Goal: Task Accomplishment & Management: Complete application form

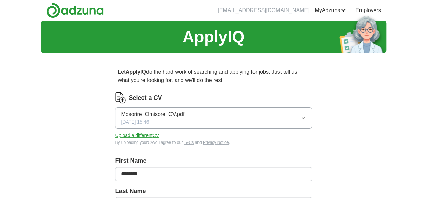
click at [301, 119] on icon "button" at bounding box center [303, 117] width 5 height 5
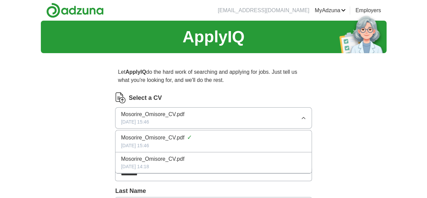
click at [301, 119] on icon "button" at bounding box center [303, 117] width 5 height 5
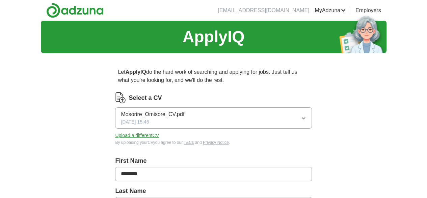
click at [159, 135] on button "Upload a different CV" at bounding box center [137, 135] width 44 height 7
click at [282, 116] on button "Mosorire_Omisore_CV.pdf [DATE] 12:17" at bounding box center [213, 117] width 197 height 21
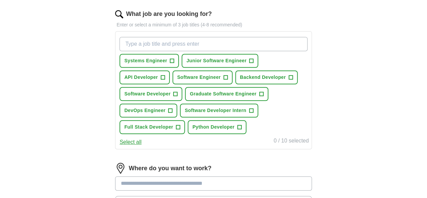
scroll to position [217, 0]
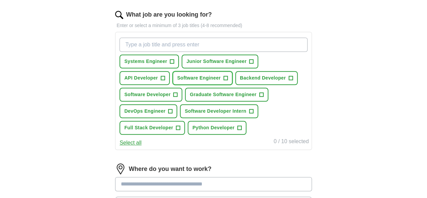
click at [228, 78] on span "+" at bounding box center [226, 77] width 4 height 5
click at [258, 63] on button "Junior Software Engineer +" at bounding box center [220, 61] width 77 height 14
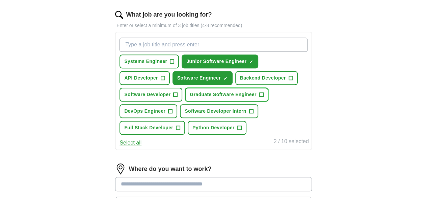
click at [259, 97] on span "+" at bounding box center [261, 94] width 4 height 5
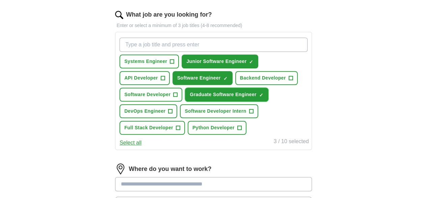
click at [0, 0] on span "×" at bounding box center [0, 0] width 0 height 0
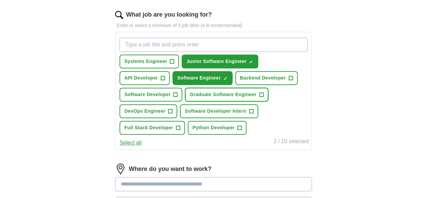
click at [259, 97] on span "+" at bounding box center [261, 94] width 4 height 5
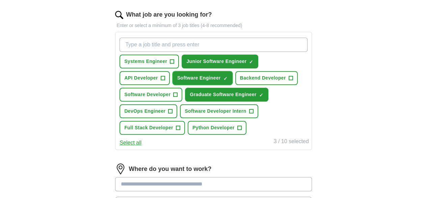
click at [233, 75] on button "Software Engineer ✓ ×" at bounding box center [203, 78] width 60 height 14
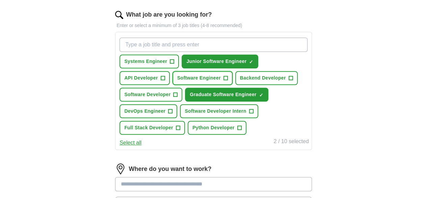
click at [221, 76] on span "Software Engineer" at bounding box center [199, 77] width 44 height 7
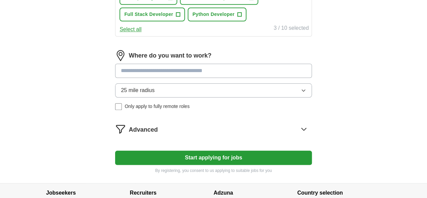
scroll to position [340, 0]
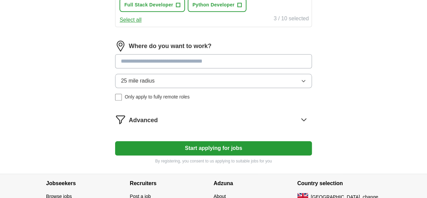
click at [262, 155] on button "Start applying for jobs" at bounding box center [213, 148] width 197 height 14
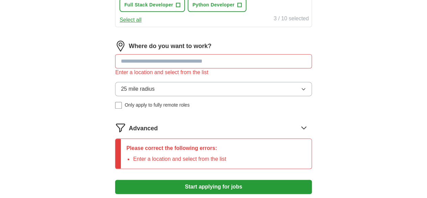
click at [230, 68] on input at bounding box center [213, 61] width 197 height 14
type input "*"
type input "***"
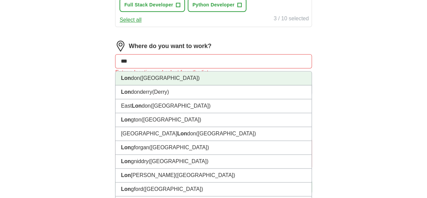
click at [188, 85] on li "Lon don ([GEOGRAPHIC_DATA])" at bounding box center [214, 78] width 196 height 14
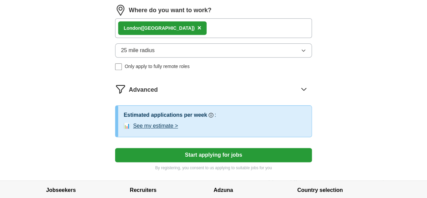
scroll to position [389, 0]
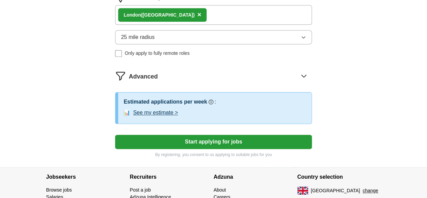
click at [273, 149] on button "Start applying for jobs" at bounding box center [213, 141] width 197 height 14
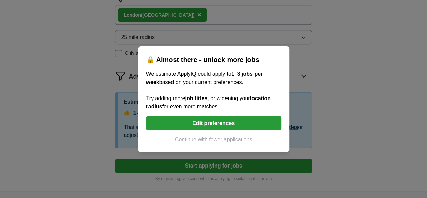
click at [225, 143] on button "Continue with fewer applications" at bounding box center [213, 139] width 135 height 8
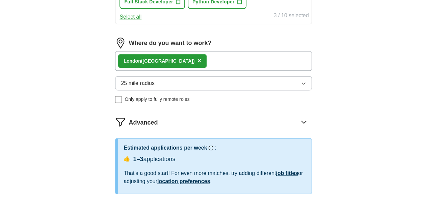
select select "**"
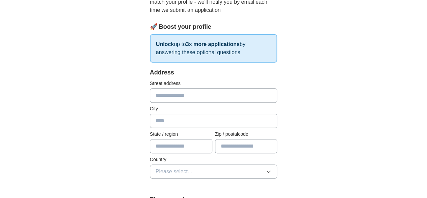
scroll to position [99, 0]
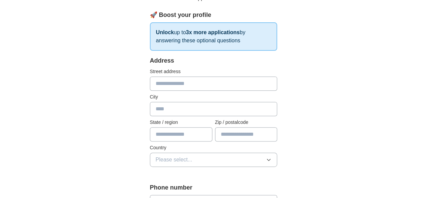
click at [255, 83] on input "text" at bounding box center [214, 83] width 128 height 14
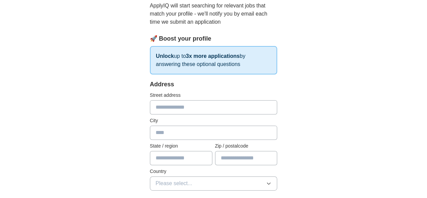
scroll to position [76, 0]
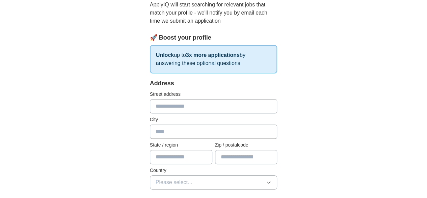
click at [197, 110] on input "text" at bounding box center [214, 106] width 128 height 14
drag, startPoint x: 144, startPoint y: 110, endPoint x: 133, endPoint y: 107, distance: 11.2
drag, startPoint x: 144, startPoint y: 106, endPoint x: 130, endPoint y: 106, distance: 14.2
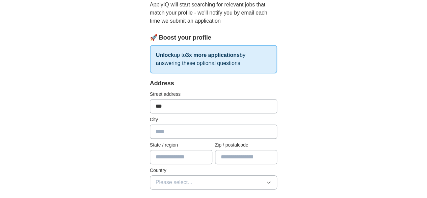
paste input "**********"
click at [150, 105] on input "**********" at bounding box center [214, 106] width 128 height 14
type input "**********"
click at [150, 128] on input "text" at bounding box center [214, 131] width 128 height 14
type input "******"
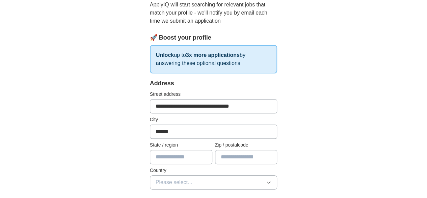
click at [186, 155] on input "text" at bounding box center [181, 157] width 62 height 14
click at [234, 155] on input "text" at bounding box center [246, 157] width 62 height 14
type input "********"
click at [181, 153] on input "text" at bounding box center [181, 157] width 62 height 14
type input "***"
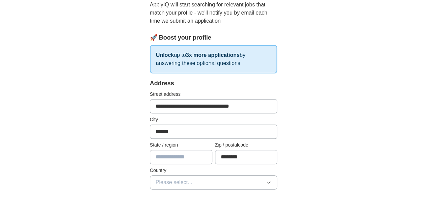
click at [189, 181] on button "Please select..." at bounding box center [214, 182] width 128 height 14
click at [192, 192] on li "[GEOGRAPHIC_DATA]" at bounding box center [213, 198] width 127 height 14
click at [179, 157] on input "text" at bounding box center [181, 157] width 62 height 14
type input "*********"
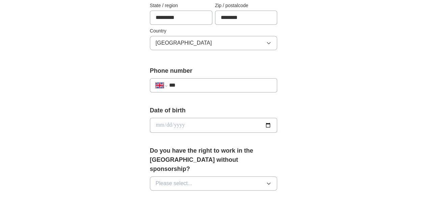
scroll to position [231, 0]
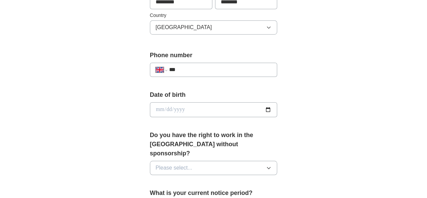
click at [174, 66] on input "***" at bounding box center [220, 70] width 103 height 8
type input "**********"
click at [173, 104] on input "date" at bounding box center [214, 109] width 128 height 15
type input "**********"
click at [300, 142] on div "**********" at bounding box center [213, 124] width 173 height 595
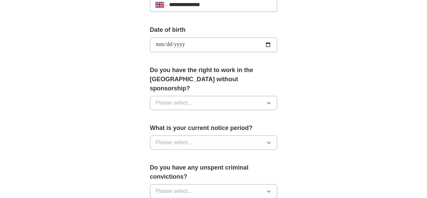
scroll to position [302, 0]
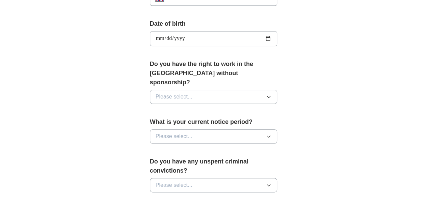
click at [272, 94] on icon "button" at bounding box center [268, 96] width 5 height 5
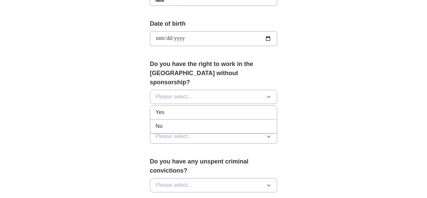
click at [263, 108] on div "Yes" at bounding box center [214, 112] width 116 height 8
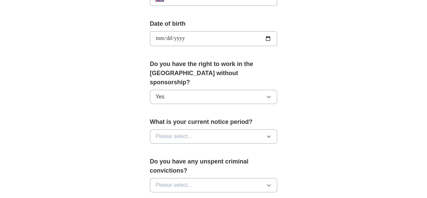
click at [256, 129] on button "Please select..." at bounding box center [214, 136] width 128 height 14
click at [387, 110] on div "**********" at bounding box center [214, 35] width 346 height 632
click at [268, 133] on div "What is your current notice period? Please select..." at bounding box center [214, 132] width 128 height 31
click at [271, 130] on button "Please select..." at bounding box center [214, 136] width 128 height 14
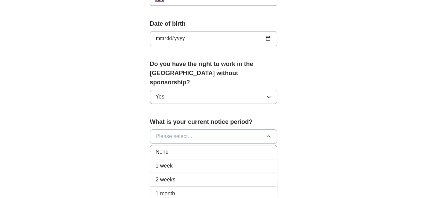
click at [245, 175] on div "2 weeks" at bounding box center [214, 179] width 116 height 8
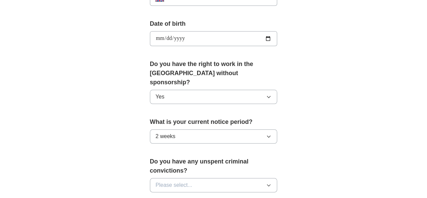
click at [271, 135] on icon "button" at bounding box center [269, 136] width 3 height 2
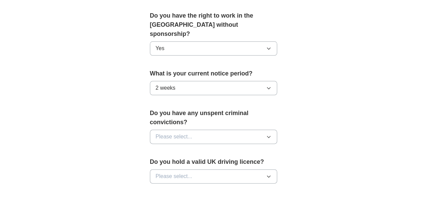
scroll to position [362, 0]
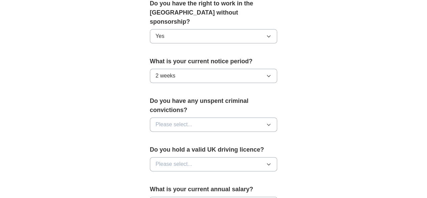
click at [247, 69] on button "2 weeks" at bounding box center [214, 76] width 128 height 14
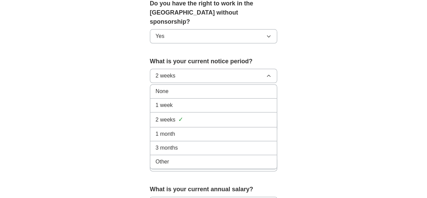
click at [229, 87] on div "None" at bounding box center [214, 91] width 116 height 8
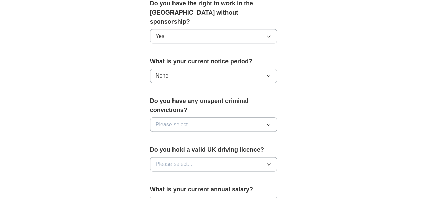
click at [232, 117] on button "Please select..." at bounding box center [214, 124] width 128 height 14
click at [231, 147] on li "No" at bounding box center [213, 154] width 127 height 14
click at [235, 157] on button "Please select..." at bounding box center [214, 164] width 128 height 14
click at [223, 189] on div "No" at bounding box center [214, 193] width 116 height 8
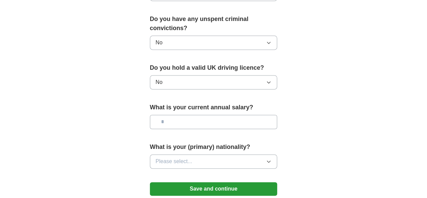
scroll to position [449, 0]
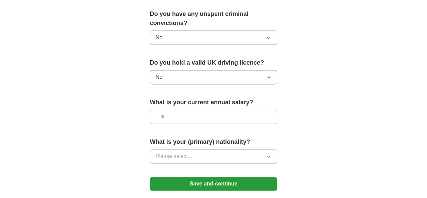
click at [267, 109] on input "text" at bounding box center [214, 116] width 128 height 14
click at [249, 149] on button "Please select..." at bounding box center [214, 156] width 128 height 14
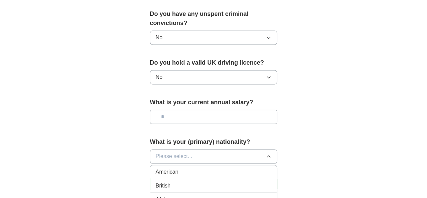
click at [249, 149] on button "Please select..." at bounding box center [214, 156] width 128 height 14
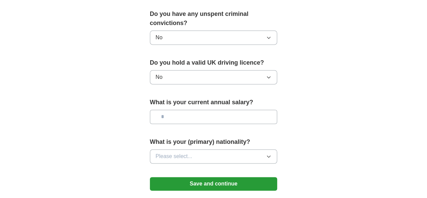
click at [249, 149] on button "Please select..." at bounding box center [214, 156] width 128 height 14
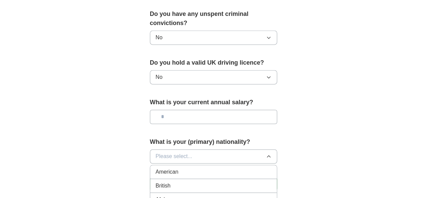
click at [238, 181] on div "British" at bounding box center [214, 185] width 116 height 8
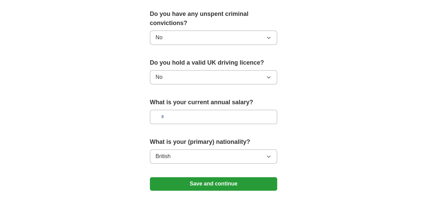
click at [236, 177] on button "Save and continue" at bounding box center [214, 184] width 128 height 14
